Goal: Transaction & Acquisition: Purchase product/service

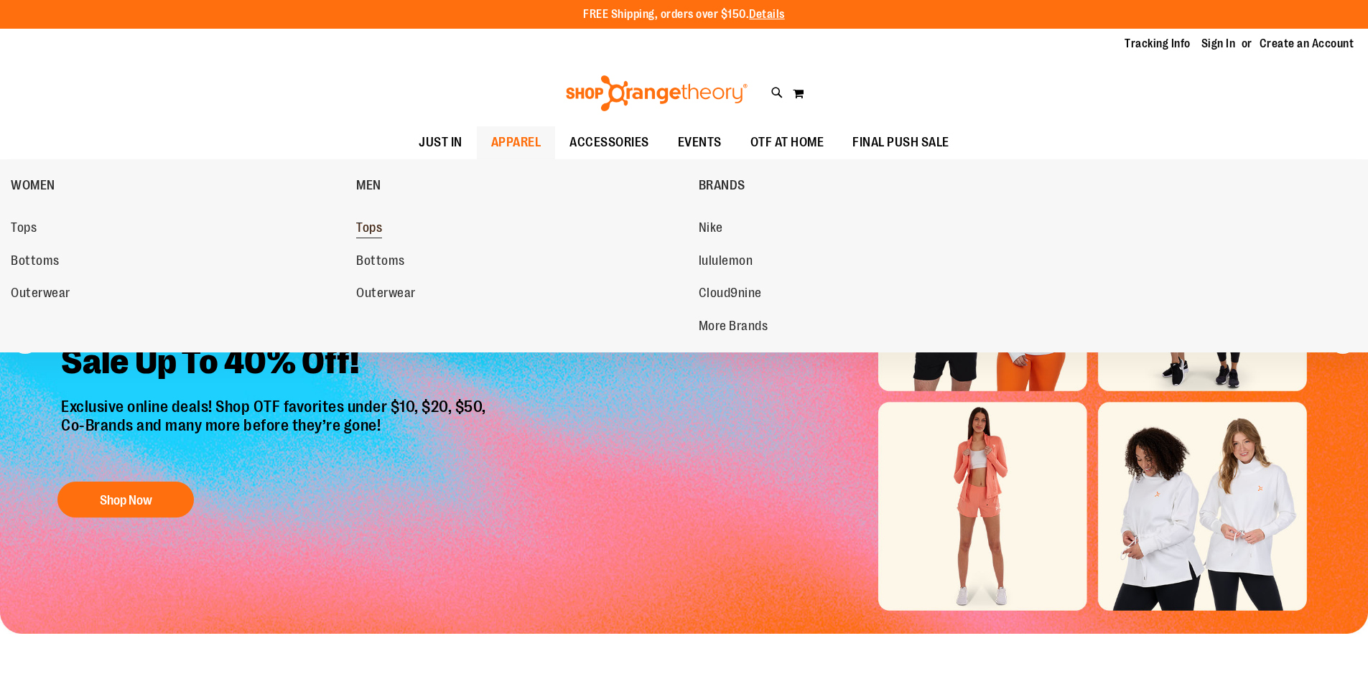
click at [378, 230] on span "Tops" at bounding box center [369, 229] width 26 height 18
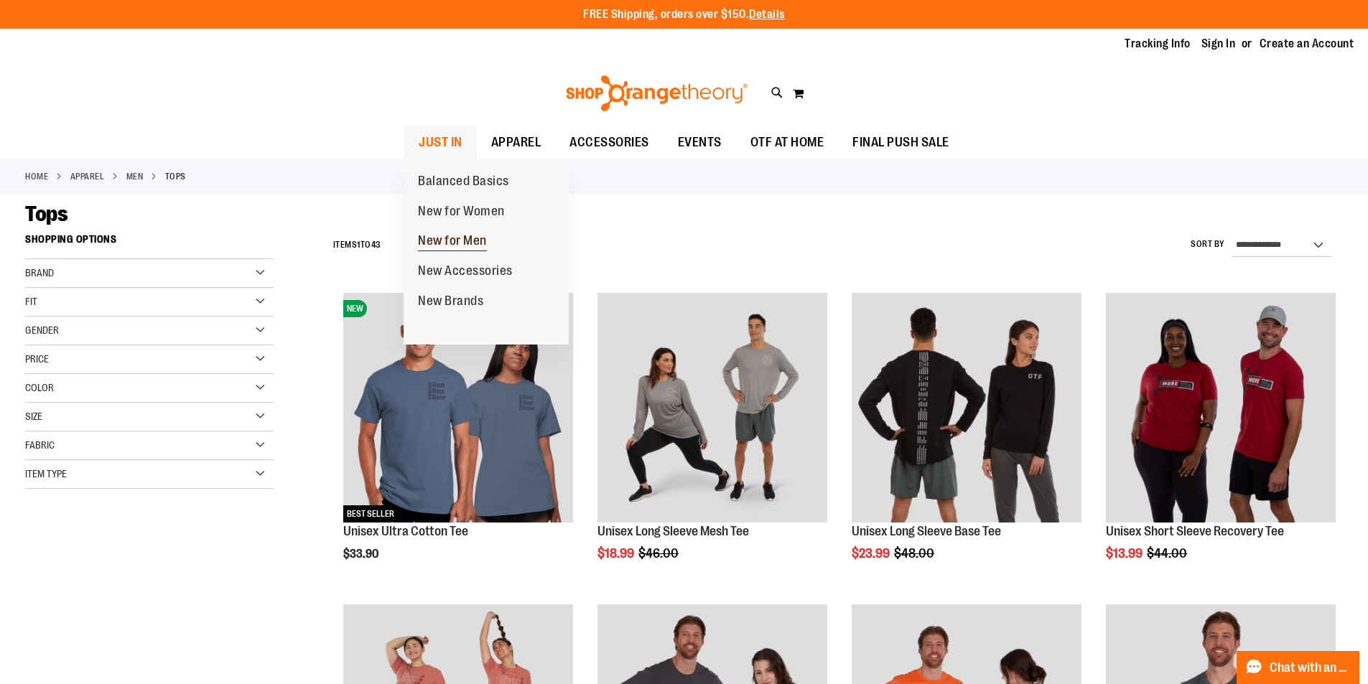
click at [475, 247] on span "New for Men" at bounding box center [452, 242] width 69 height 18
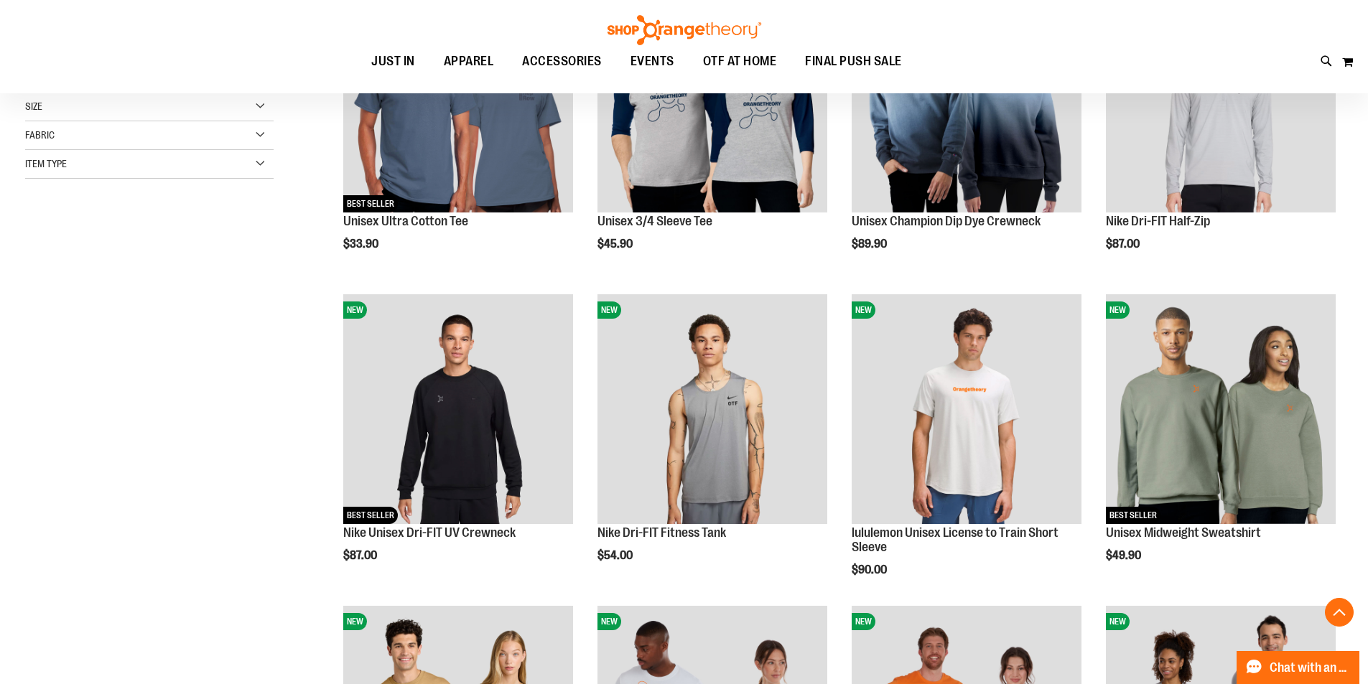
scroll to position [358, 0]
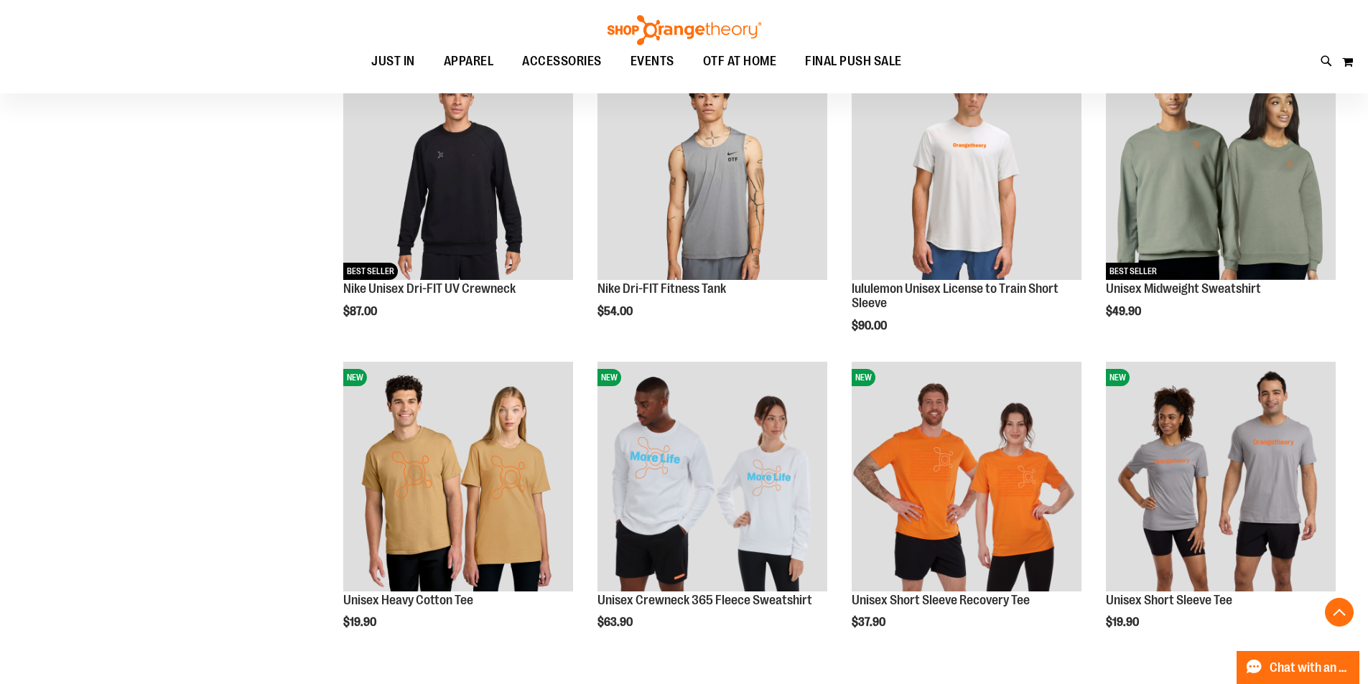
scroll to position [574, 0]
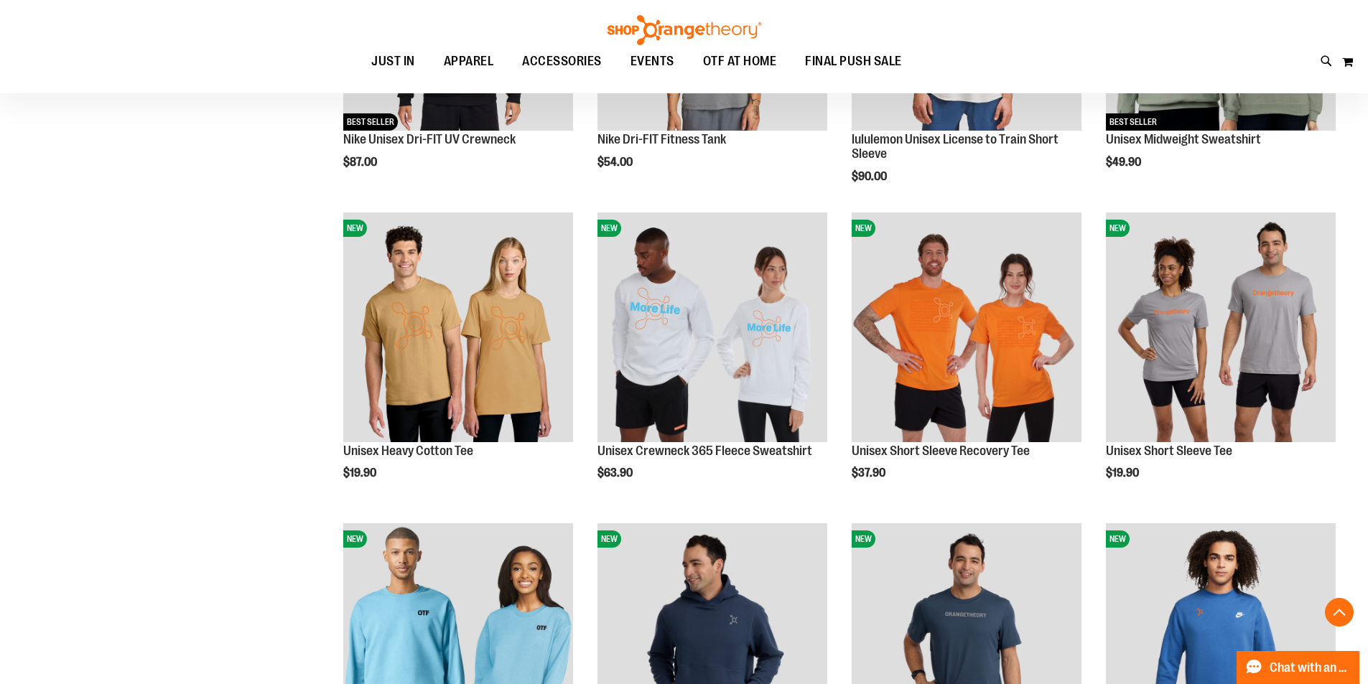
scroll to position [430, 0]
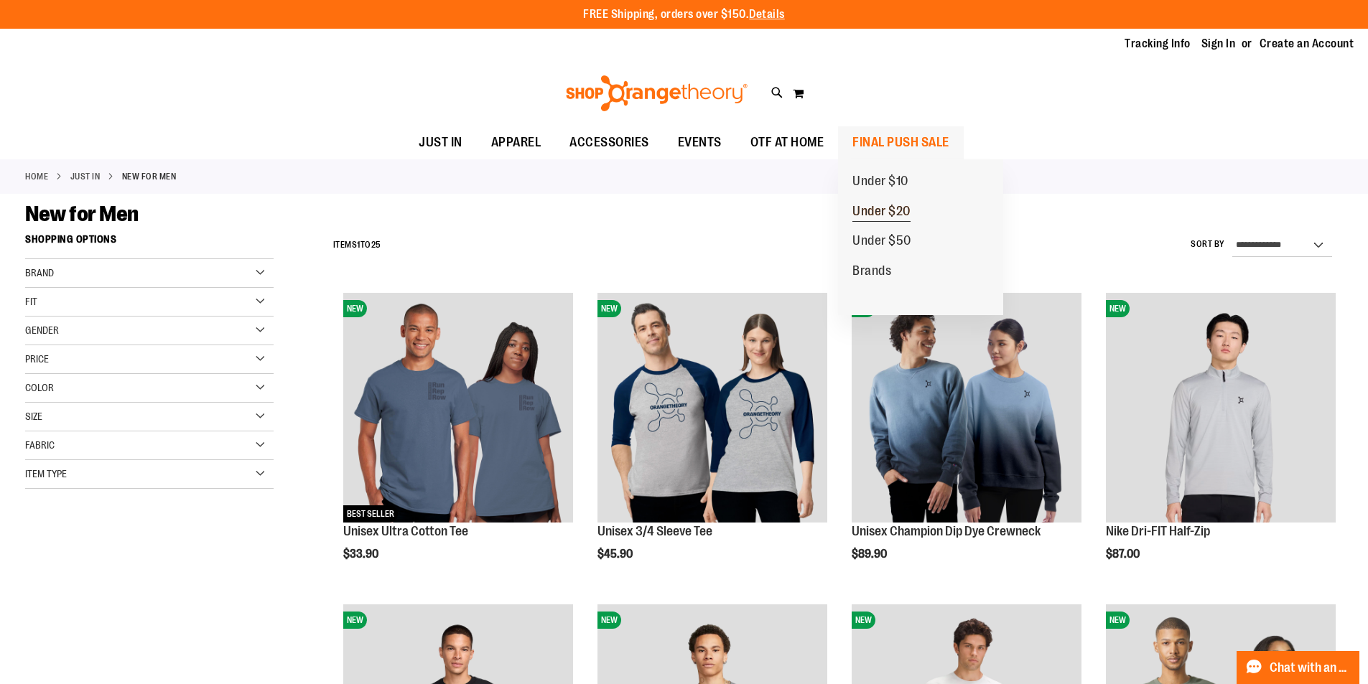
click at [881, 207] on span "Under $20" at bounding box center [881, 213] width 58 height 18
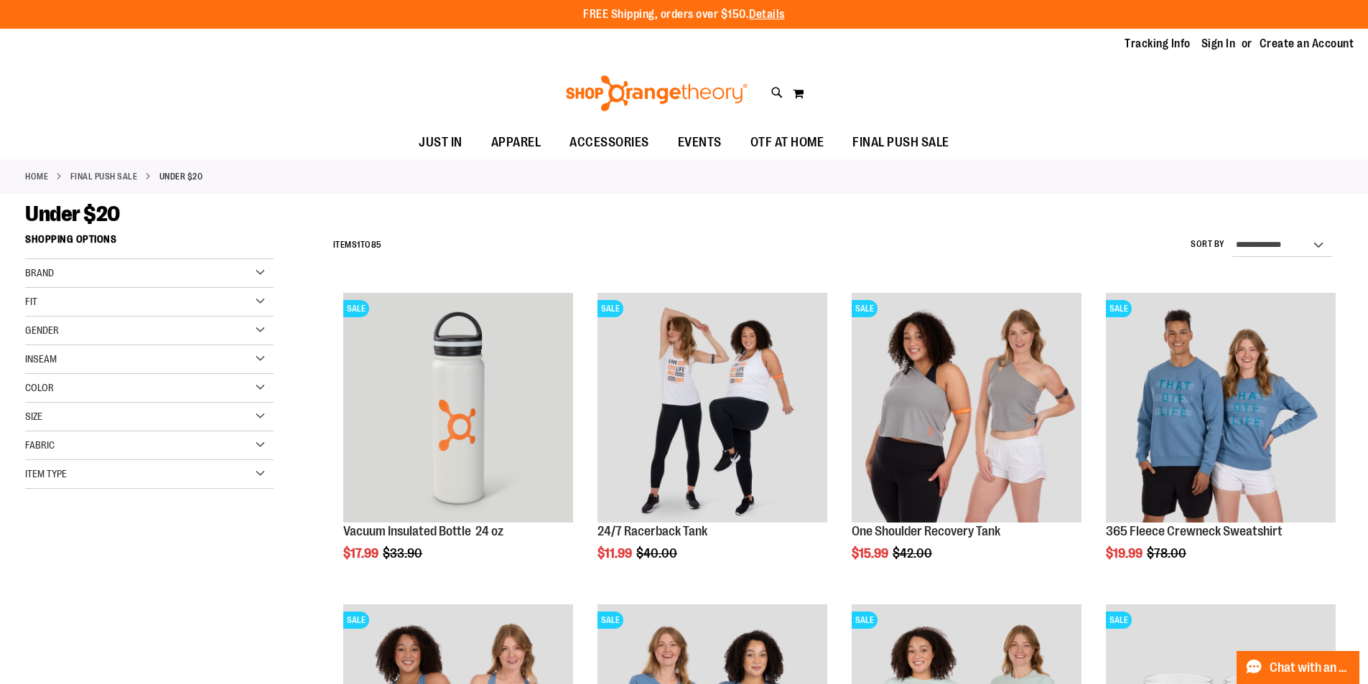
click at [205, 333] on div "Gender" at bounding box center [149, 331] width 248 height 29
click at [49, 360] on link "Men 2 items" at bounding box center [141, 359] width 238 height 15
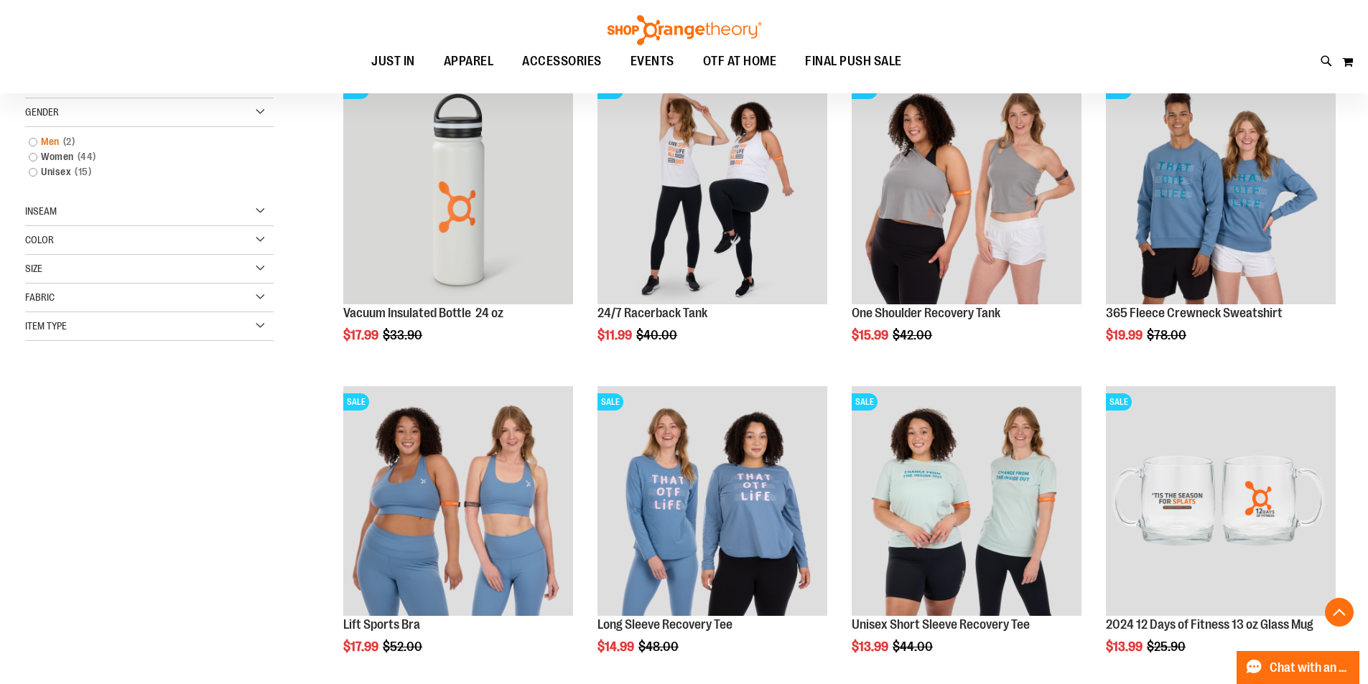
scroll to position [227, 0]
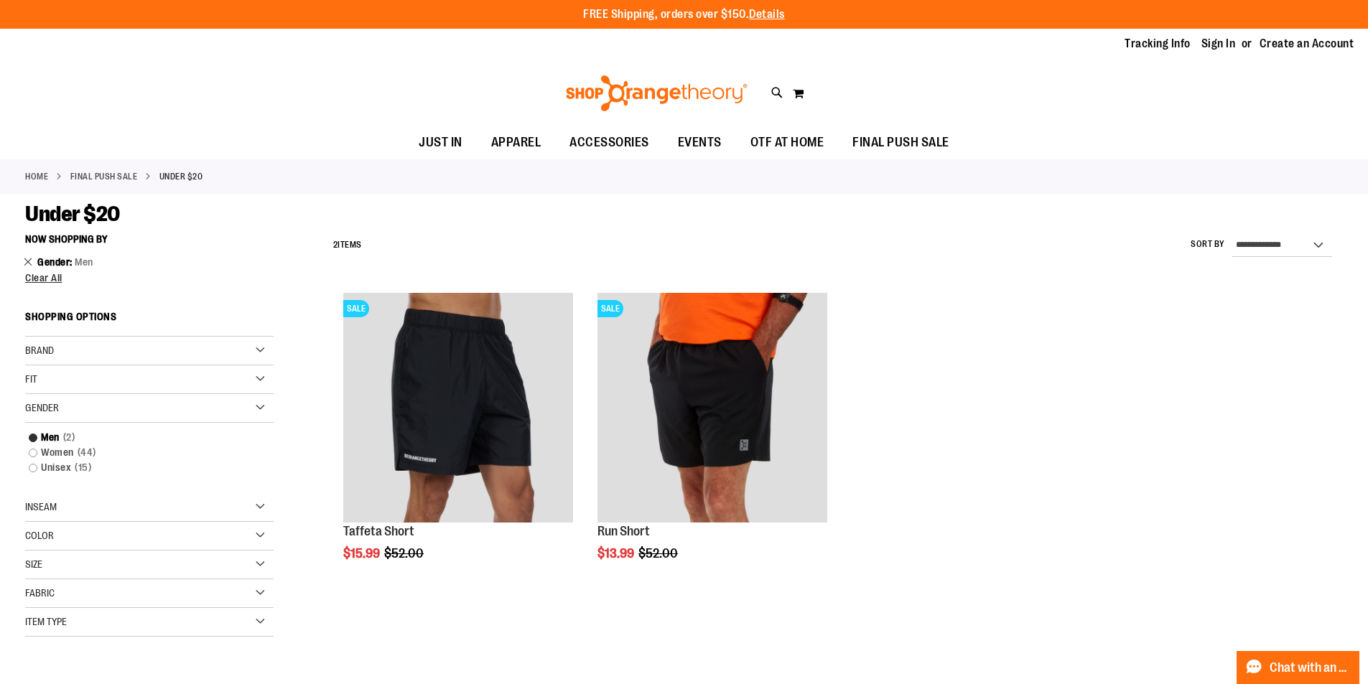
click at [28, 263] on link "Remove This Item" at bounding box center [28, 261] width 9 height 14
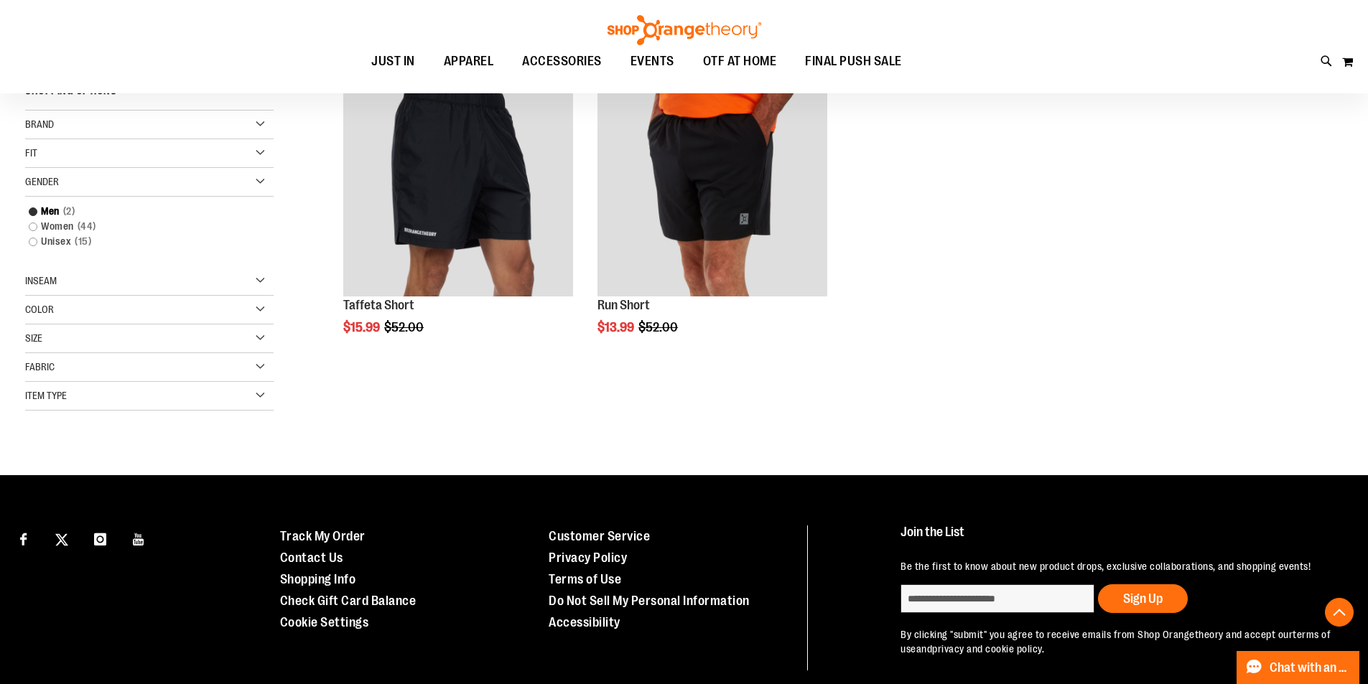
scroll to position [227, 0]
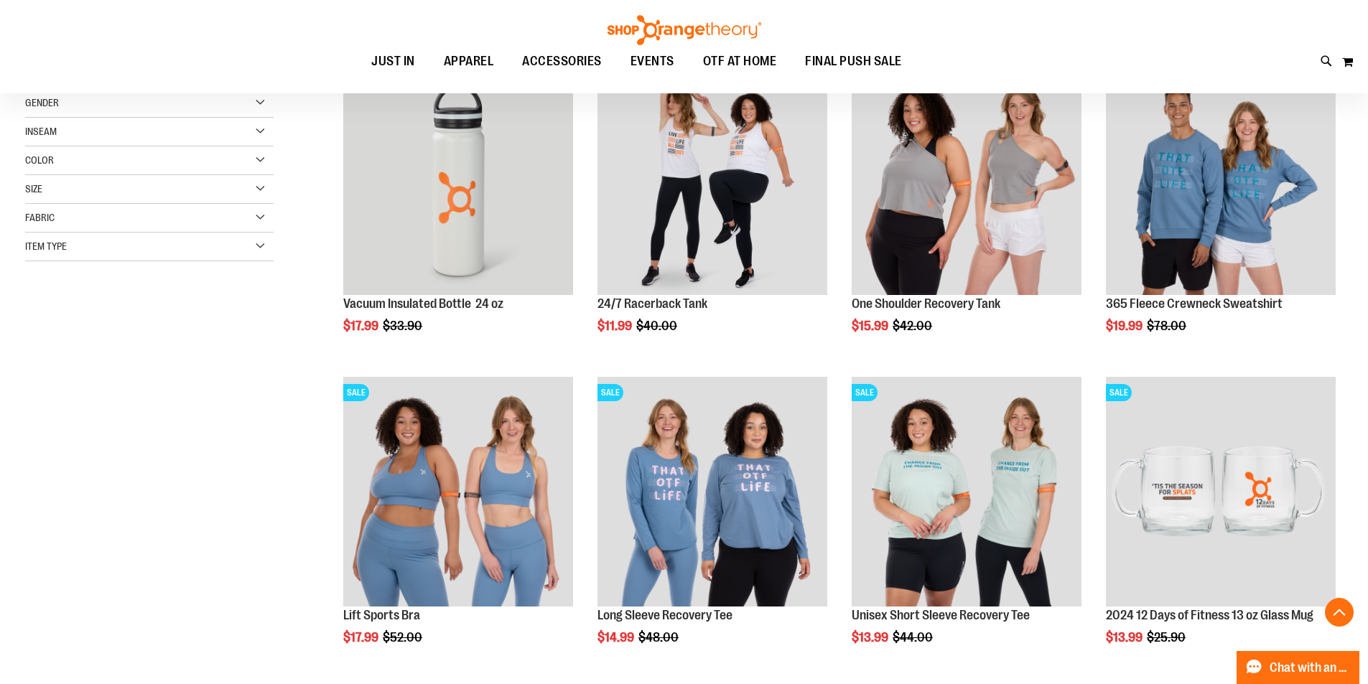
scroll to position [11, 0]
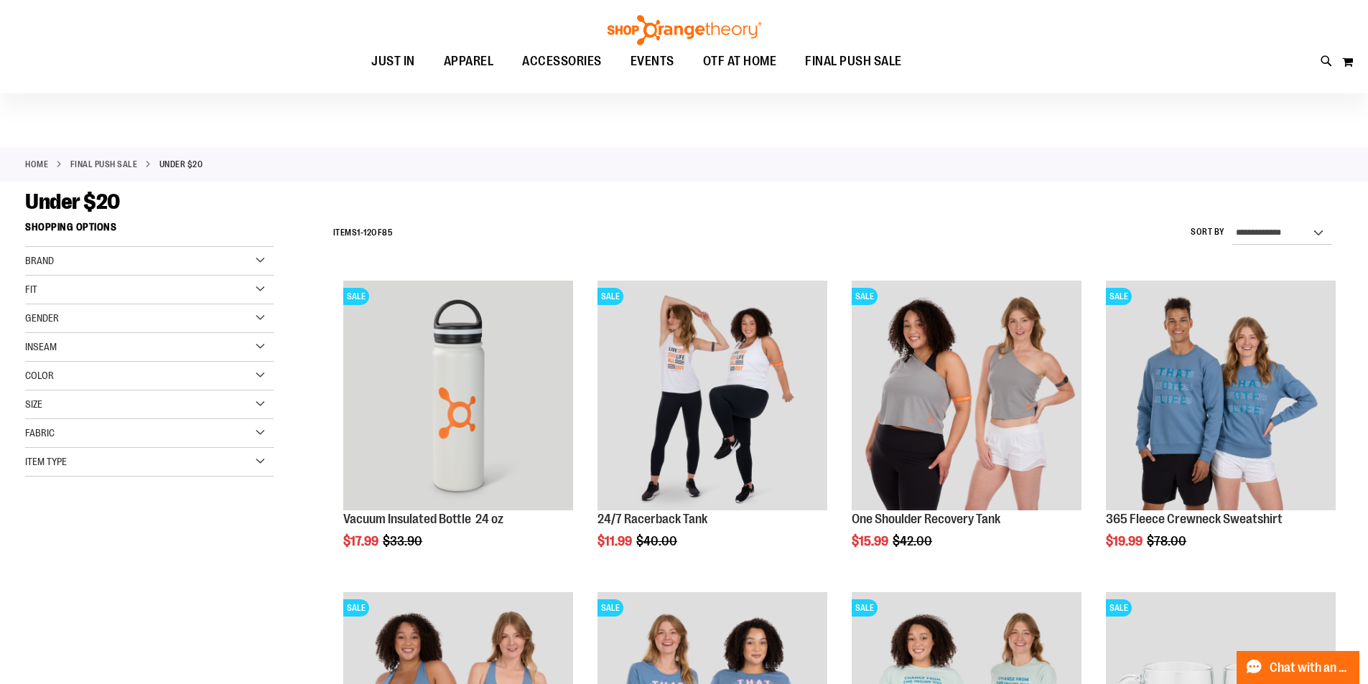
click at [113, 317] on div "Gender" at bounding box center [149, 318] width 248 height 29
click at [65, 376] on link "Unisex 15 items" at bounding box center [141, 377] width 238 height 15
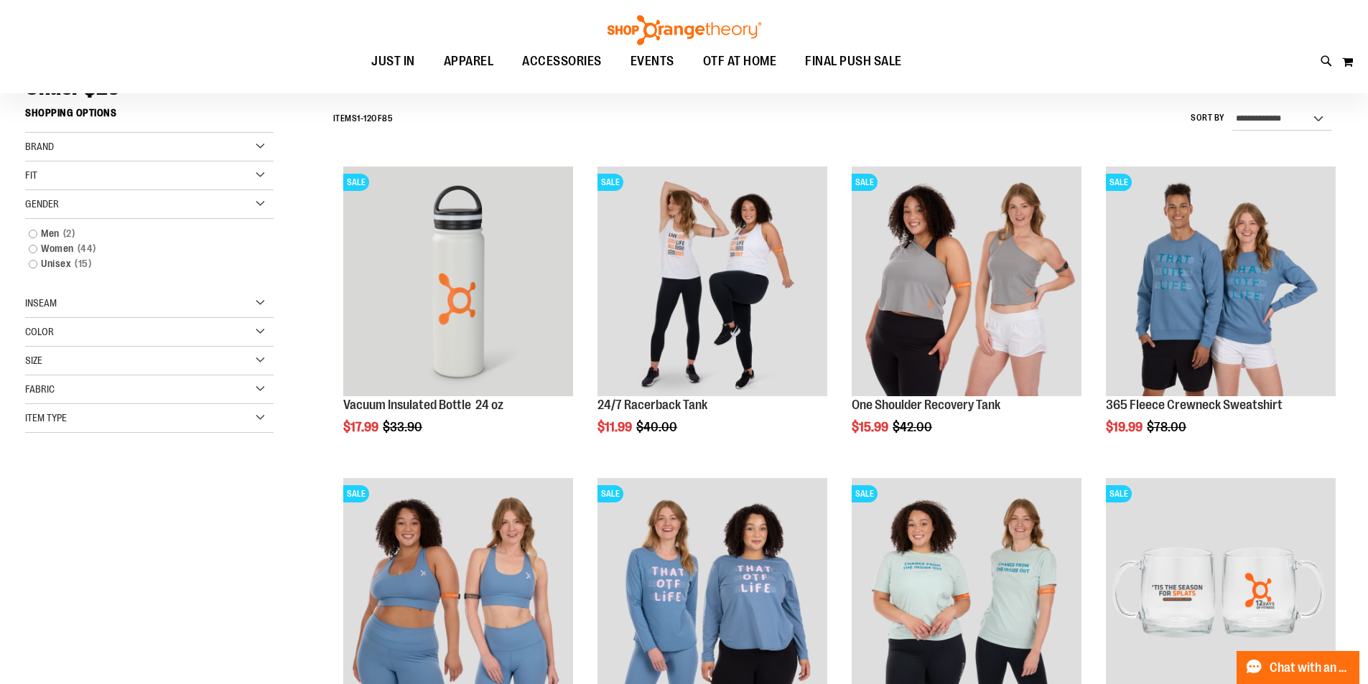
scroll to position [134, 0]
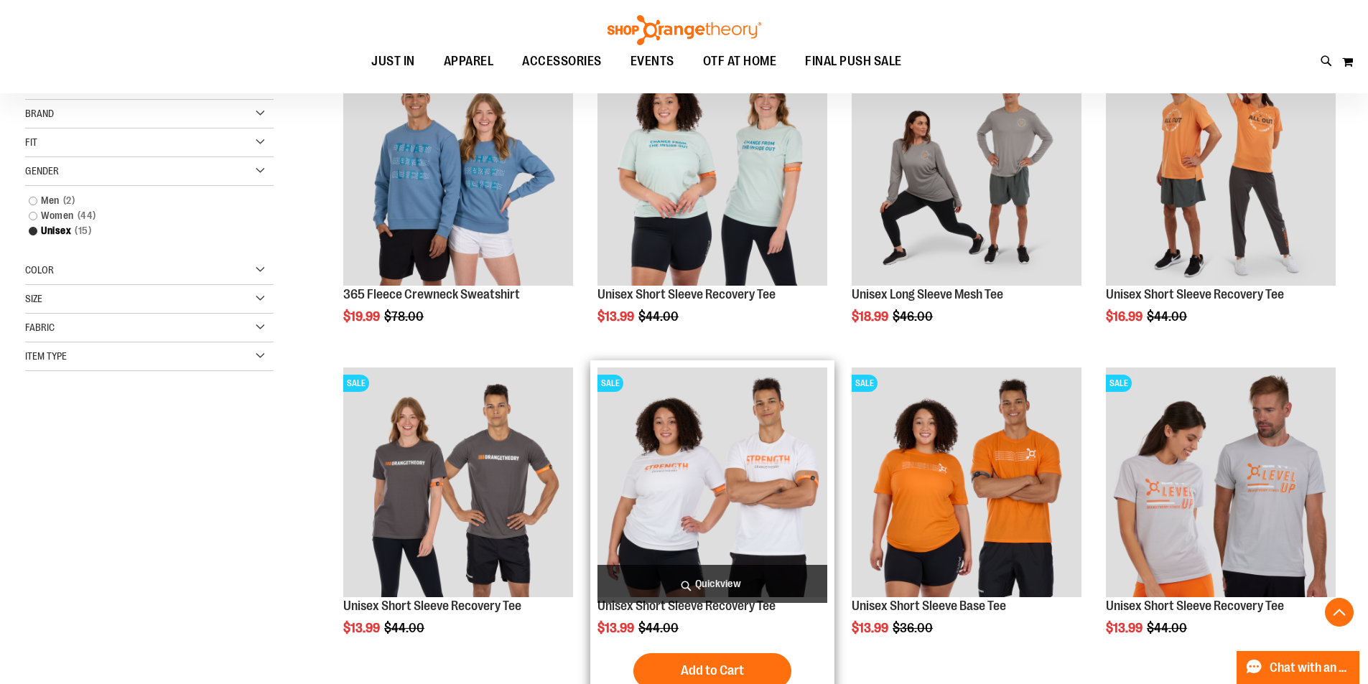
scroll to position [277, 0]
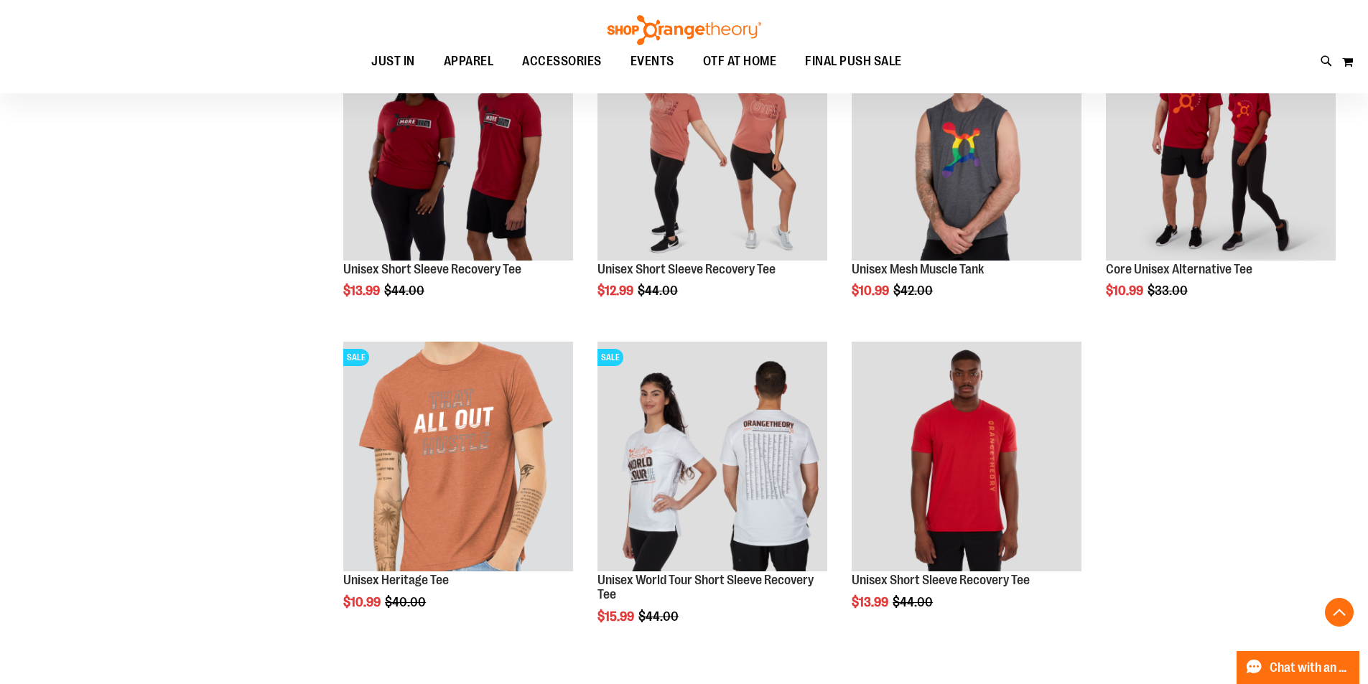
scroll to position [923, 0]
